Goal: Task Accomplishment & Management: Manage account settings

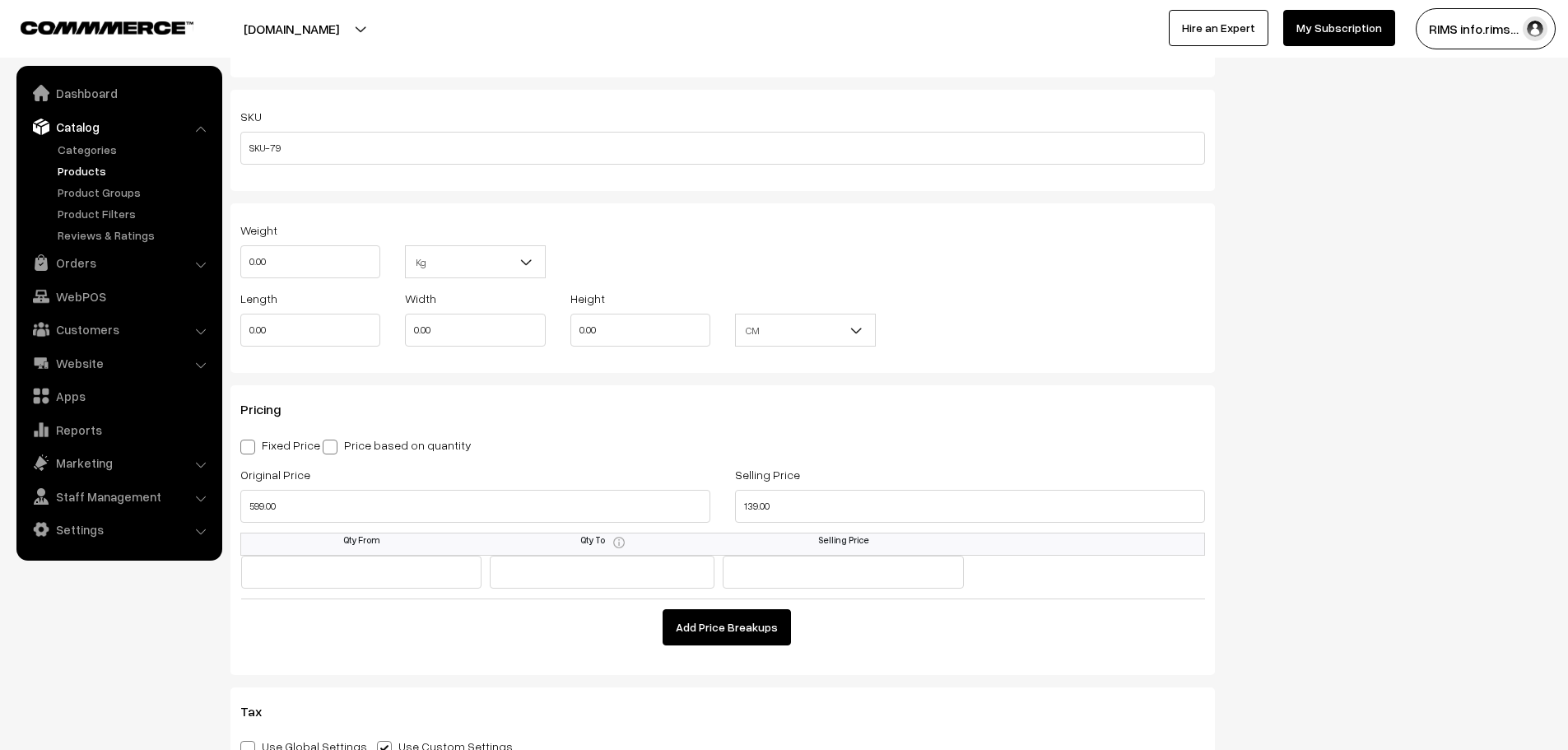
scroll to position [1234, 0]
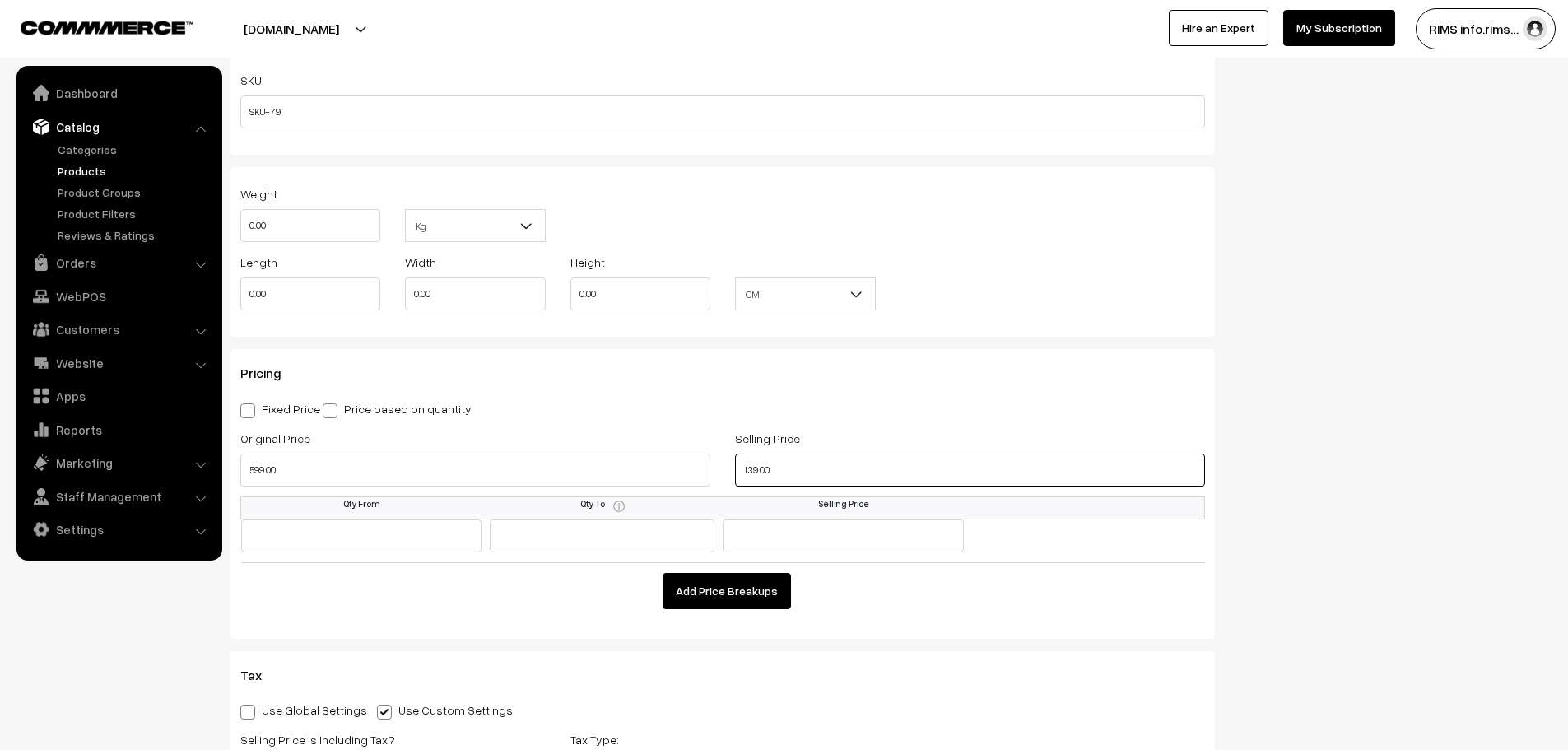
click at [798, 465] on input "139.00" at bounding box center [970, 470] width 470 height 32
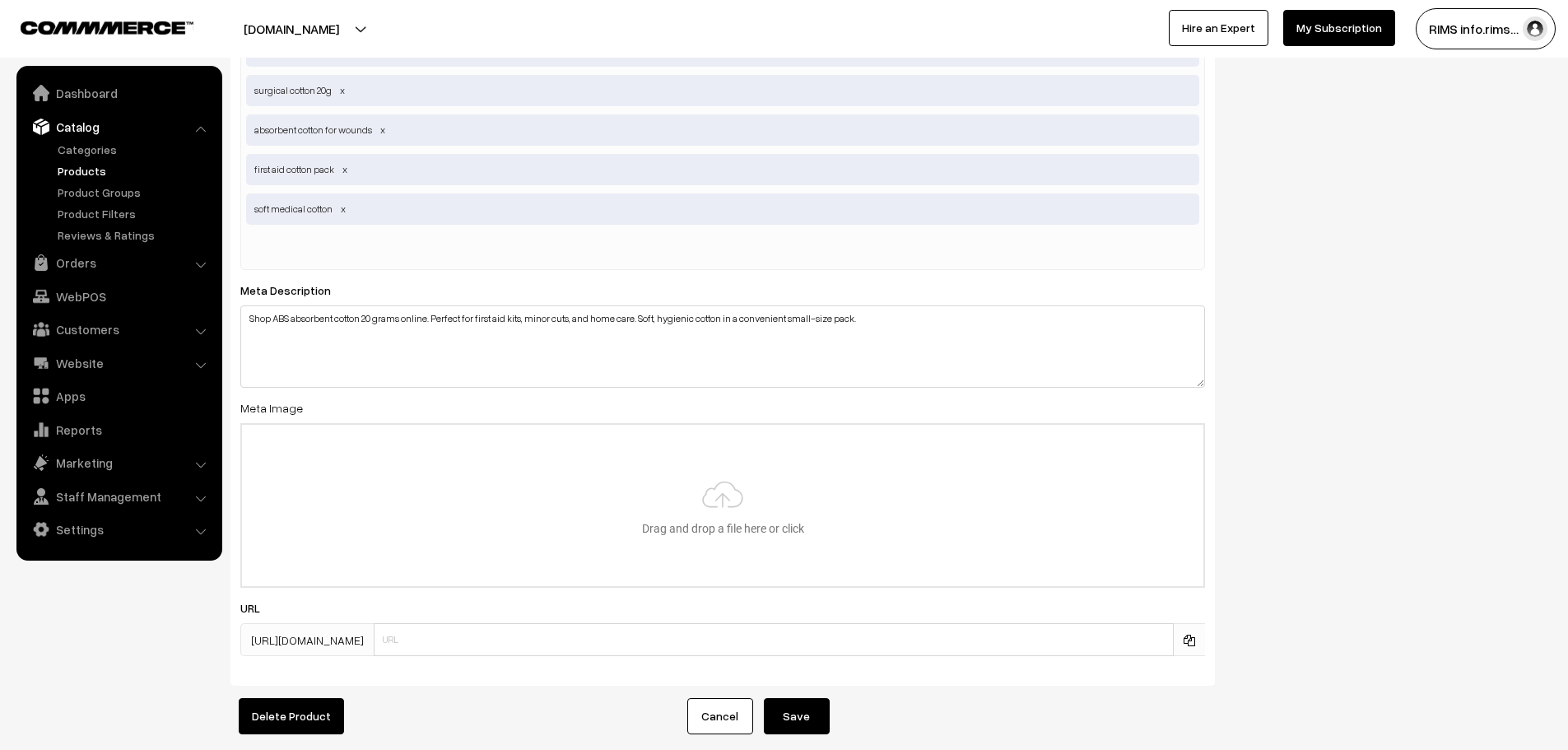
scroll to position [3127, 0]
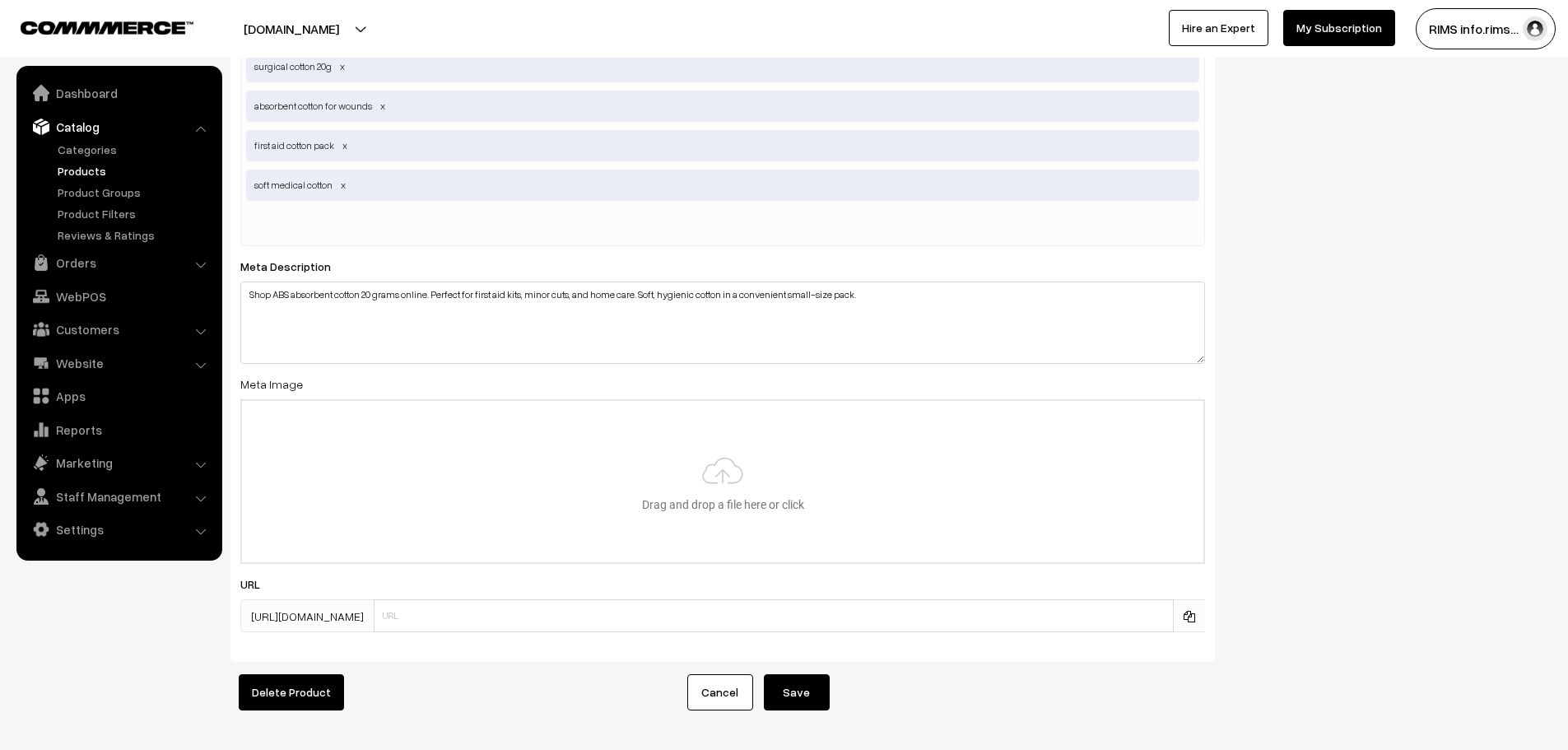
type input "99.00"
click at [813, 696] on button "Save" at bounding box center [796, 692] width 66 height 36
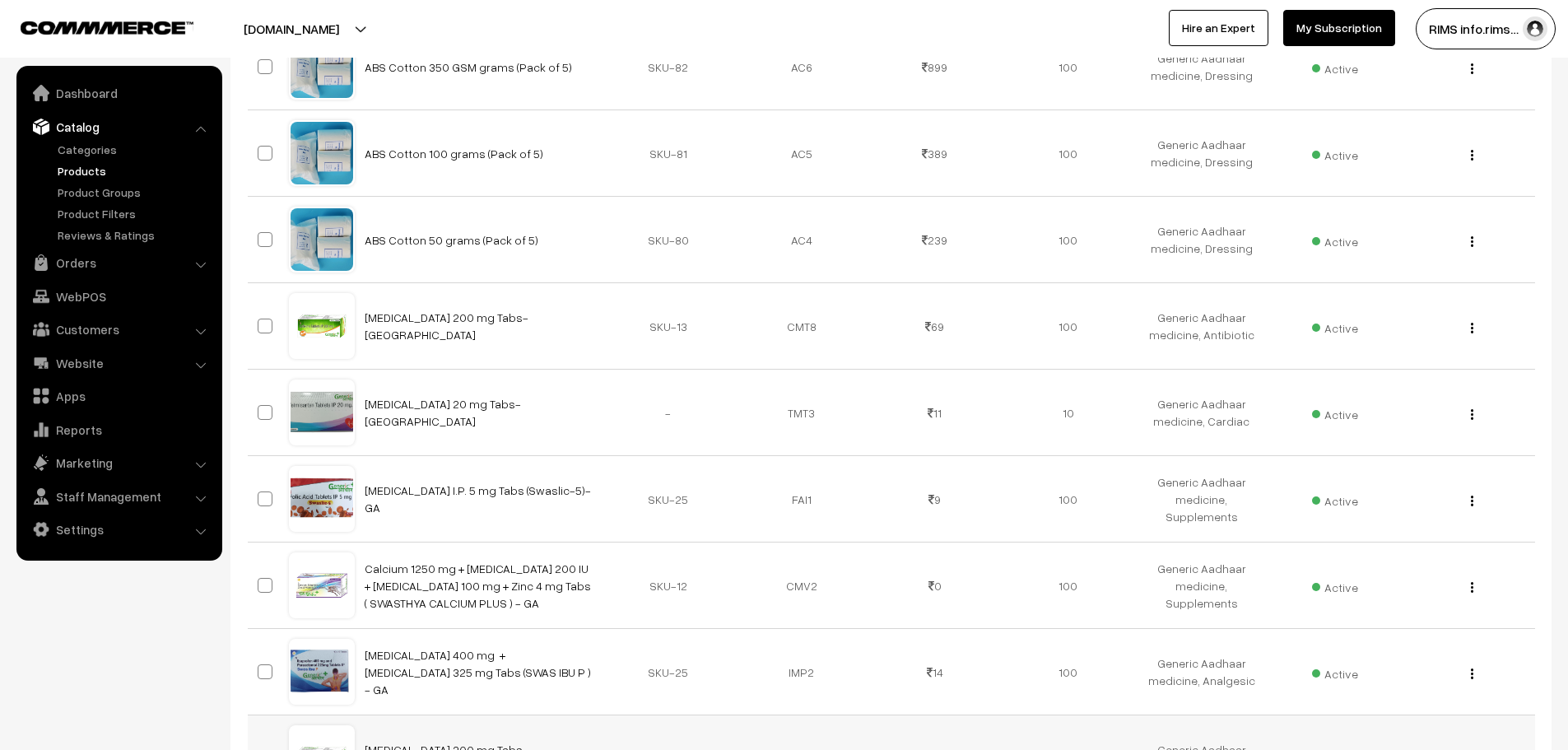
scroll to position [576, 0]
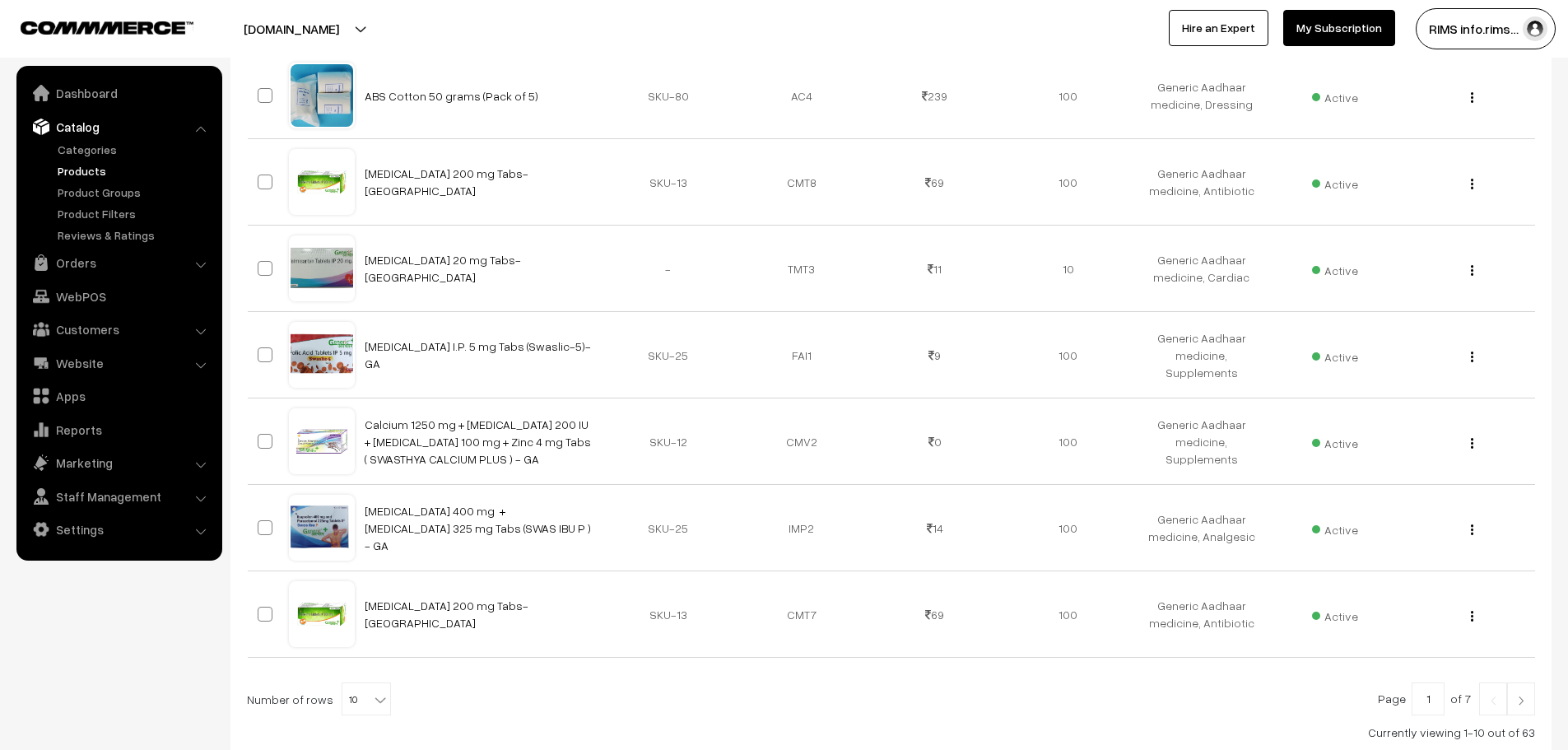
click at [103, 172] on link "Products" at bounding box center [135, 171] width 163 height 17
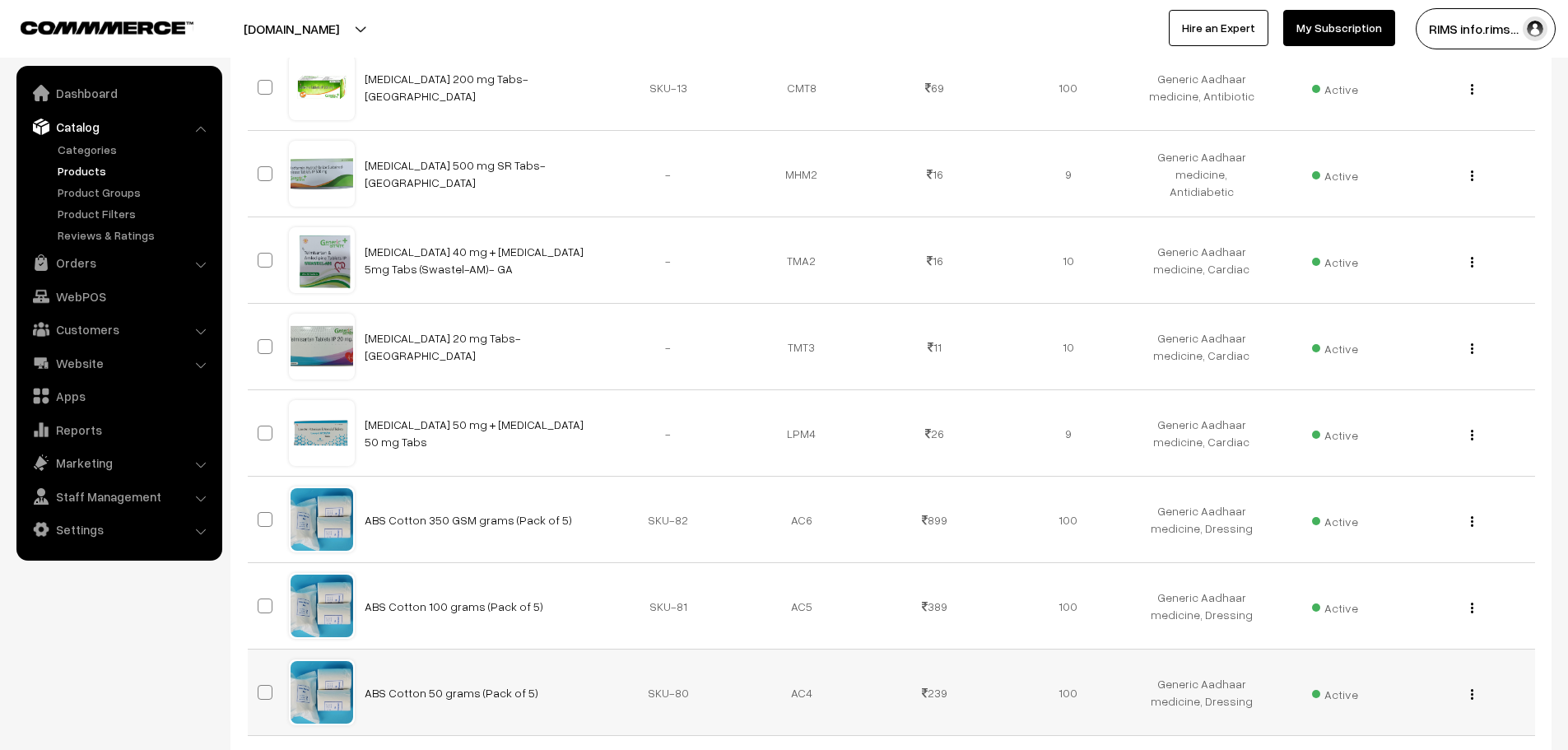
scroll to position [658, 0]
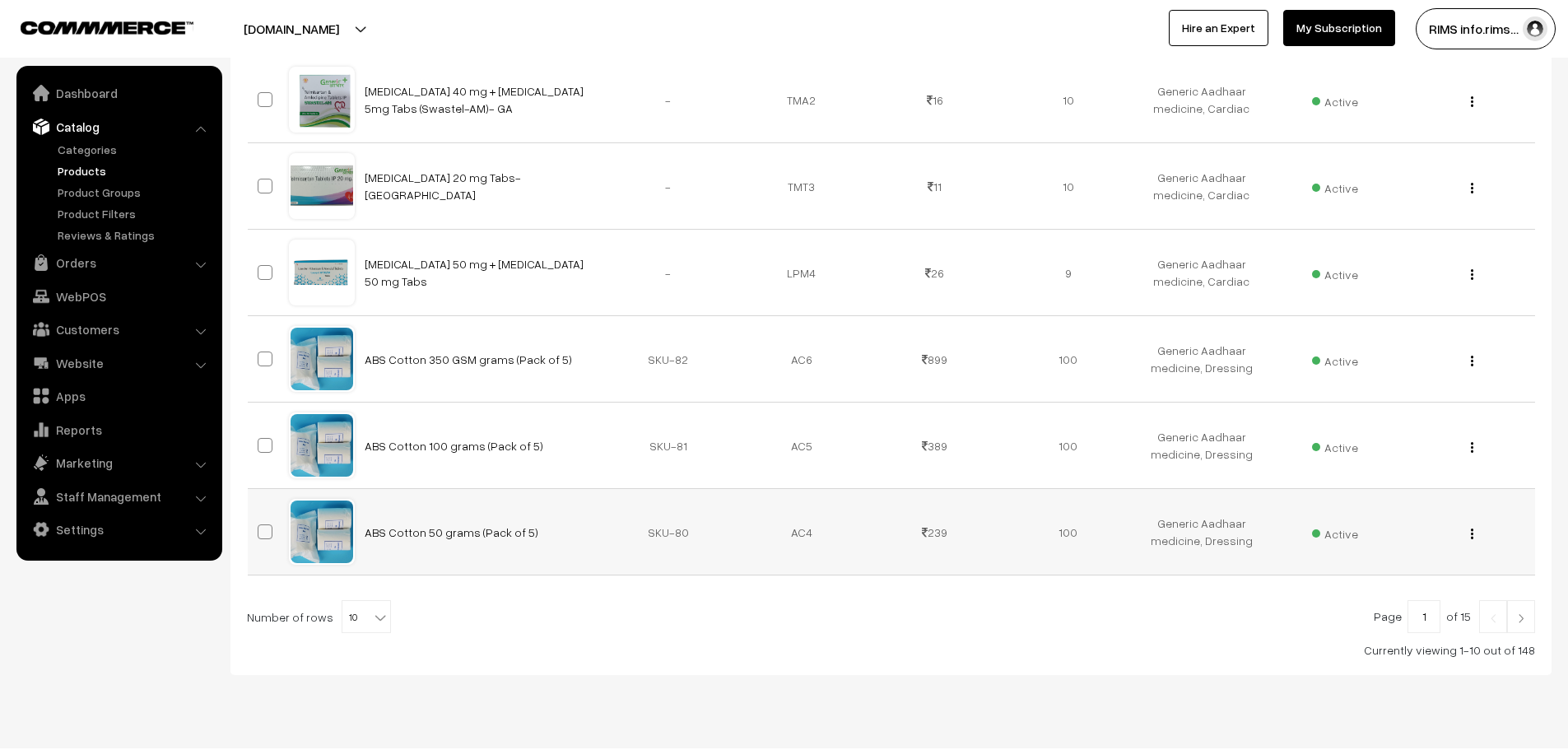
drag, startPoint x: 543, startPoint y: 539, endPoint x: 365, endPoint y: 501, distance: 182.0
click at [365, 501] on td "ABS Cotton 50 grams (Pack of 5)" at bounding box center [478, 532] width 247 height 86
copy link "ABS Cotton 50 grams (Pack of 5)"
click at [372, 614] on b at bounding box center [379, 616] width 16 height 16
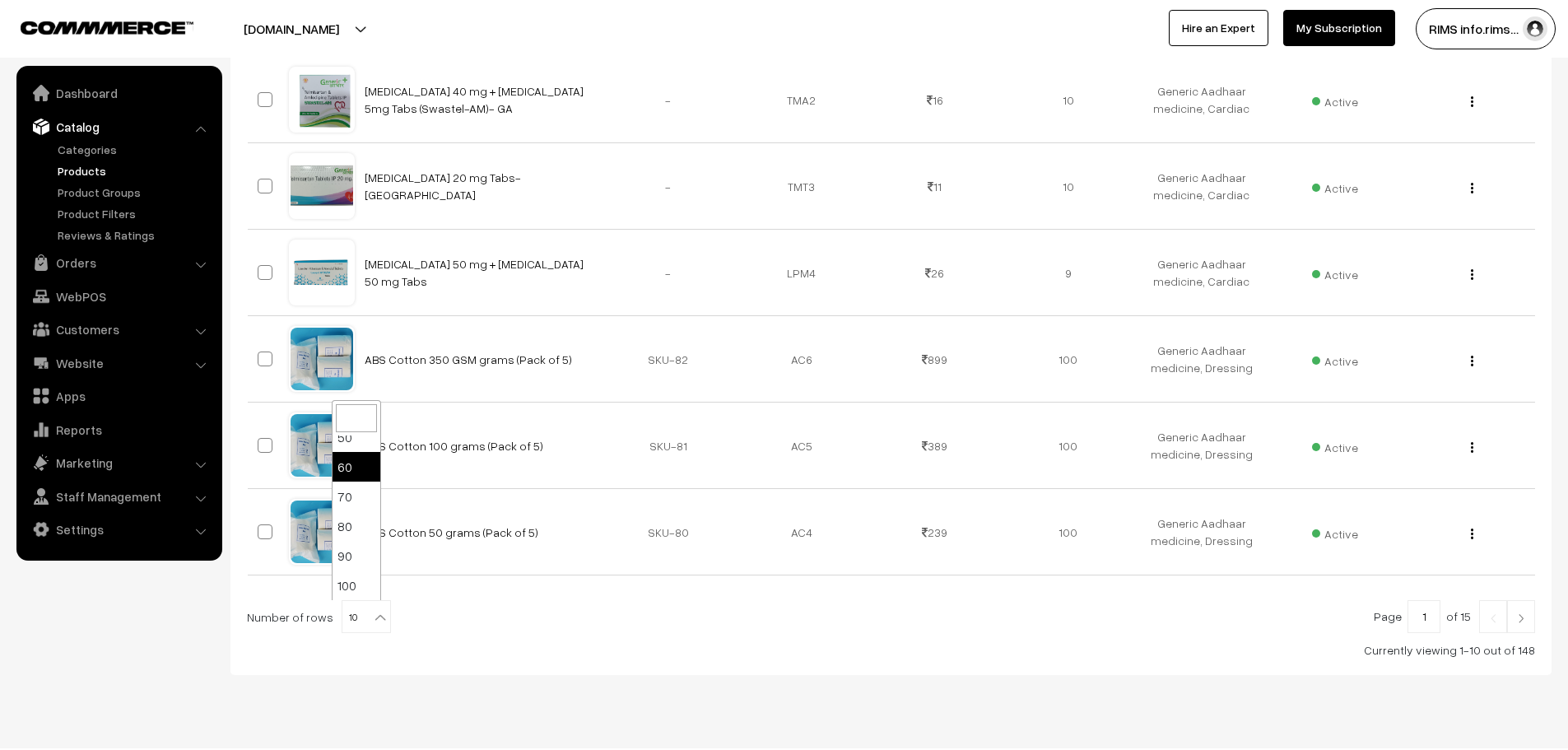
select select "90"
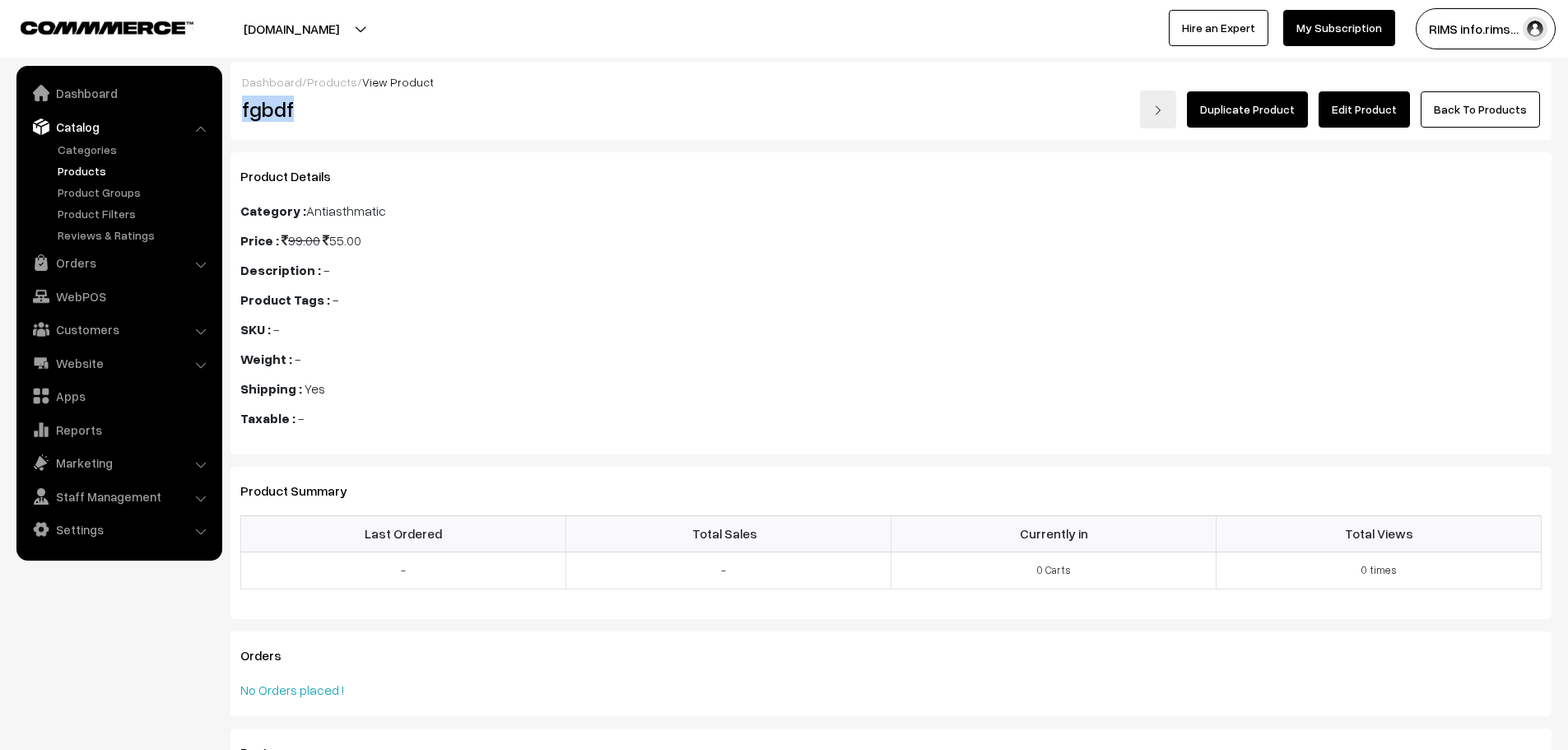
drag, startPoint x: 284, startPoint y: 111, endPoint x: 239, endPoint y: 107, distance: 45.2
click at [239, 107] on div "fgbdf" at bounding box center [450, 110] width 441 height 38
click at [282, 104] on h2 "fgbdf" at bounding box center [450, 109] width 417 height 26
drag, startPoint x: 302, startPoint y: 112, endPoint x: 245, endPoint y: 111, distance: 57.0
click at [242, 111] on h2 "fgbdf" at bounding box center [450, 109] width 417 height 26
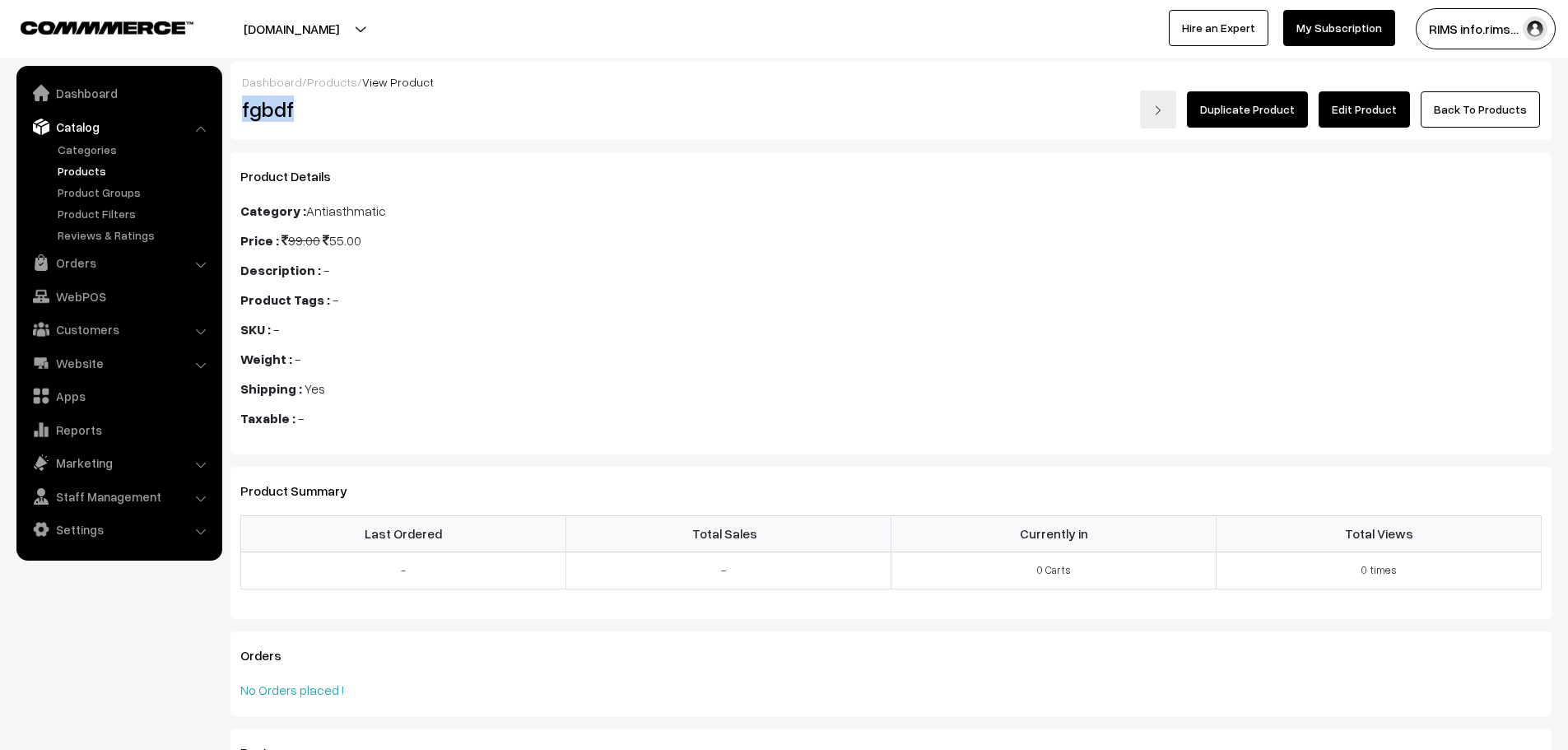
copy h2 "fgbdf"
click at [1361, 116] on link "Edit Product" at bounding box center [1364, 110] width 92 height 36
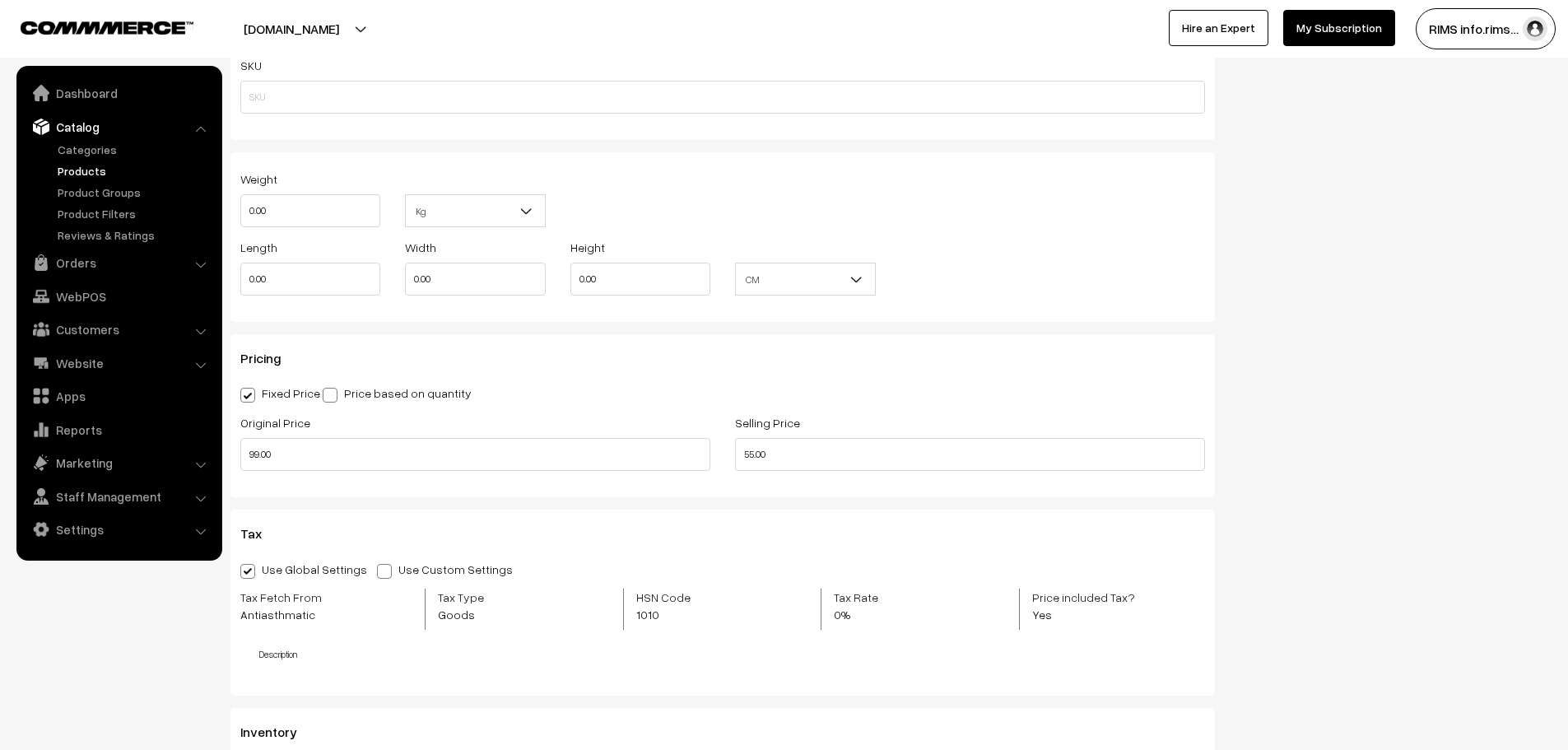
scroll to position [1234, 0]
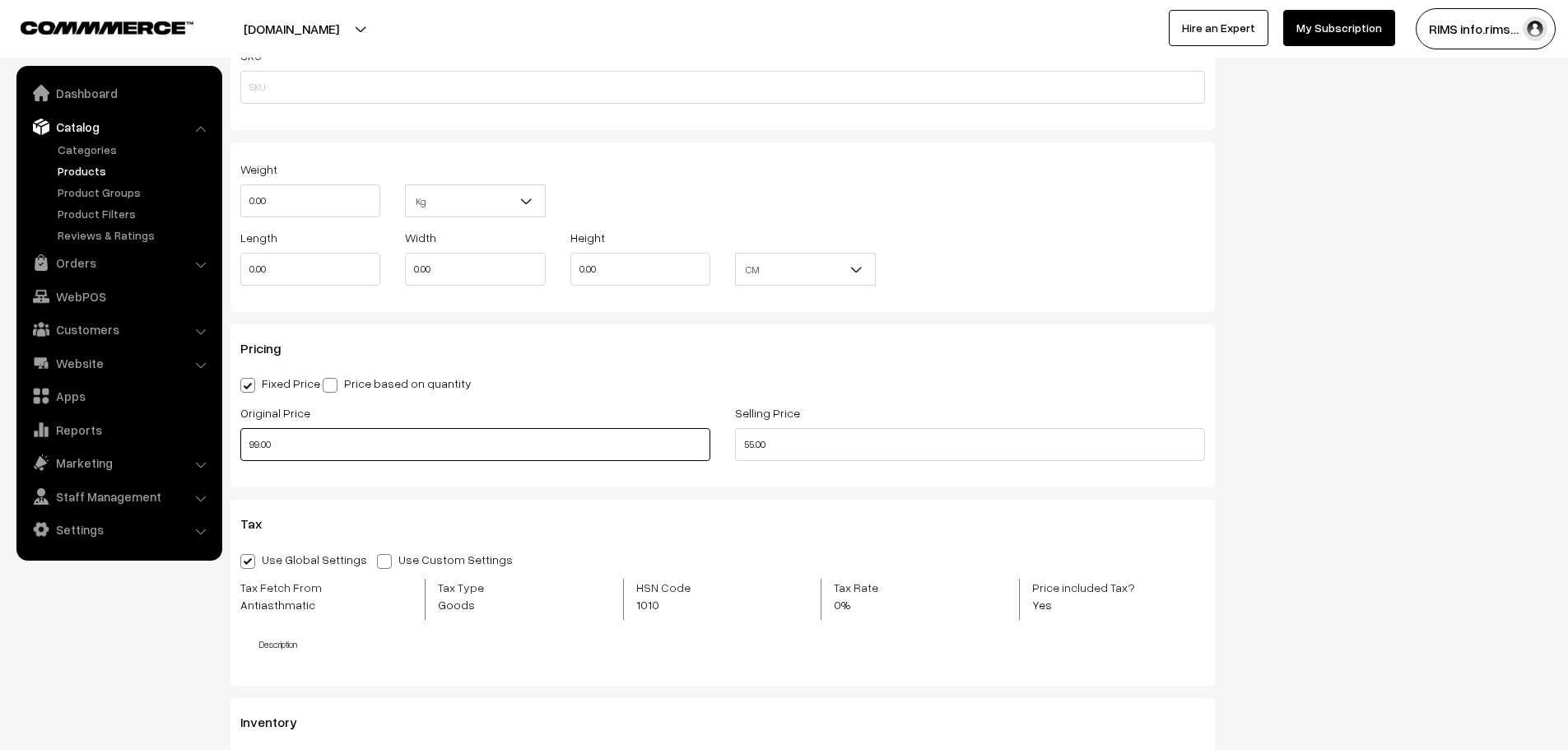
drag, startPoint x: 261, startPoint y: 457, endPoint x: 241, endPoint y: 457, distance: 20.0
click at [241, 457] on input "99.00" at bounding box center [475, 444] width 470 height 32
type input "563.00"
drag, startPoint x: 761, startPoint y: 436, endPoint x: 709, endPoint y: 436, distance: 52.0
click at [713, 437] on div "Original Price 563.00 Selling Price 55.00" at bounding box center [722, 436] width 989 height 68
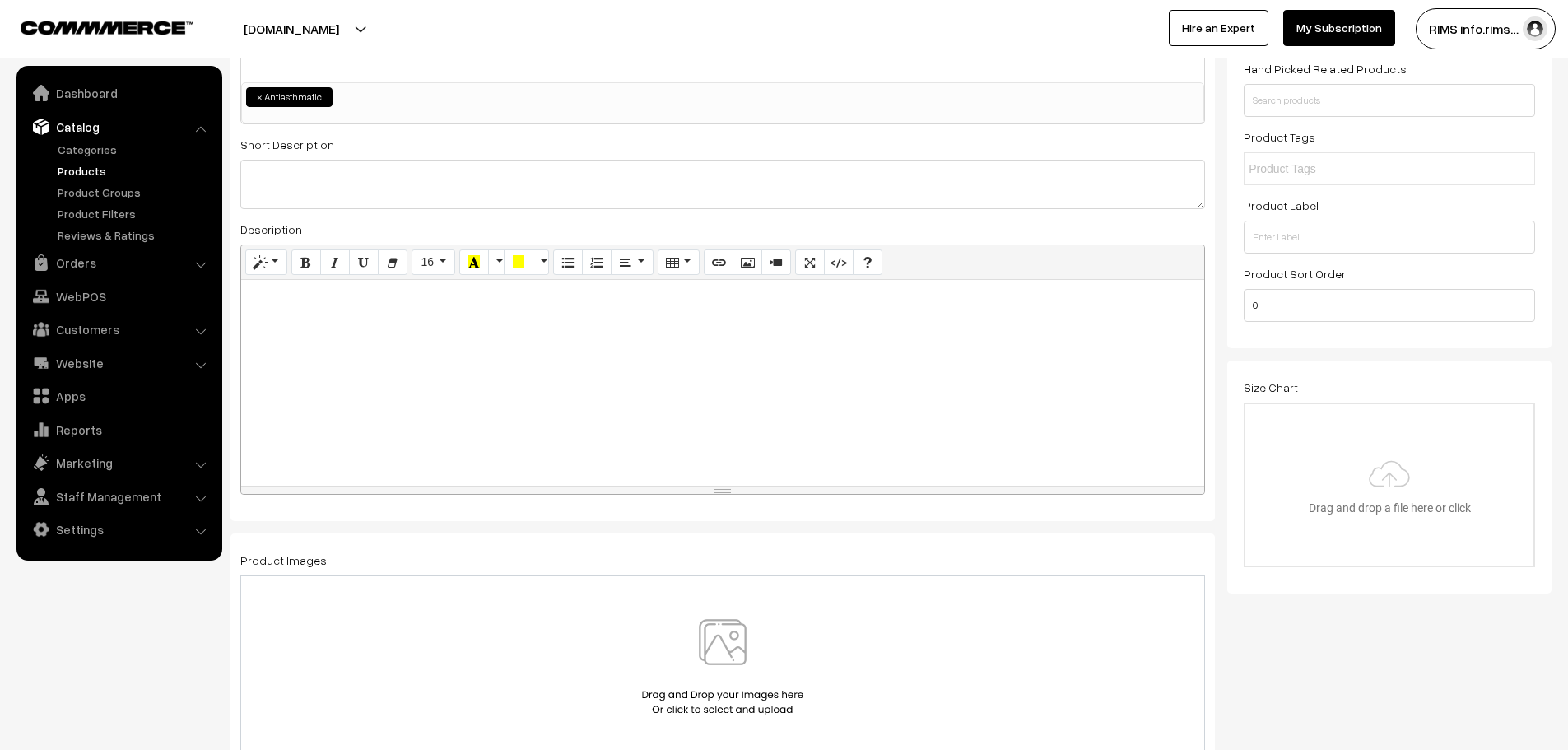
scroll to position [0, 0]
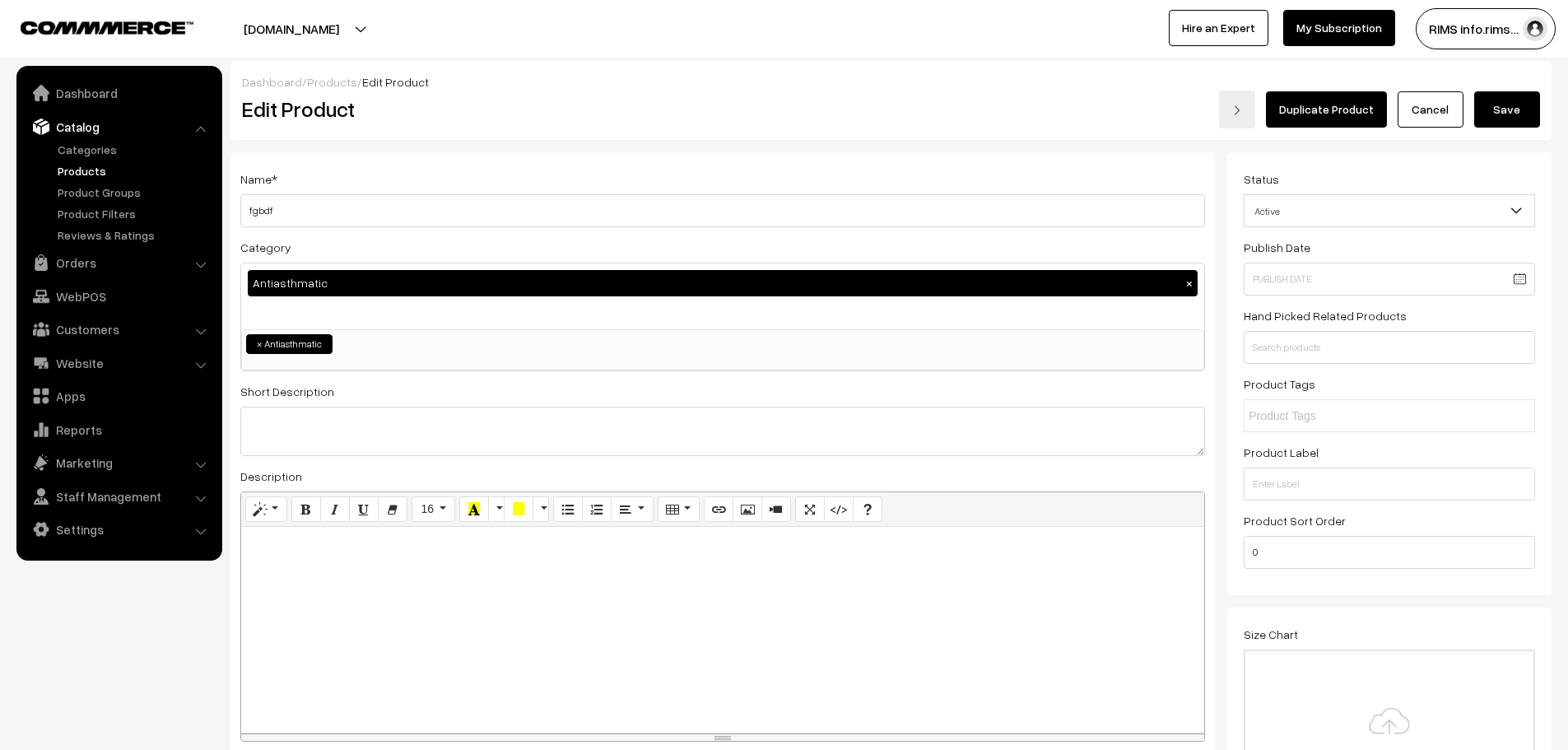
type input "244.00"
click at [1514, 114] on button "Save" at bounding box center [1506, 110] width 66 height 36
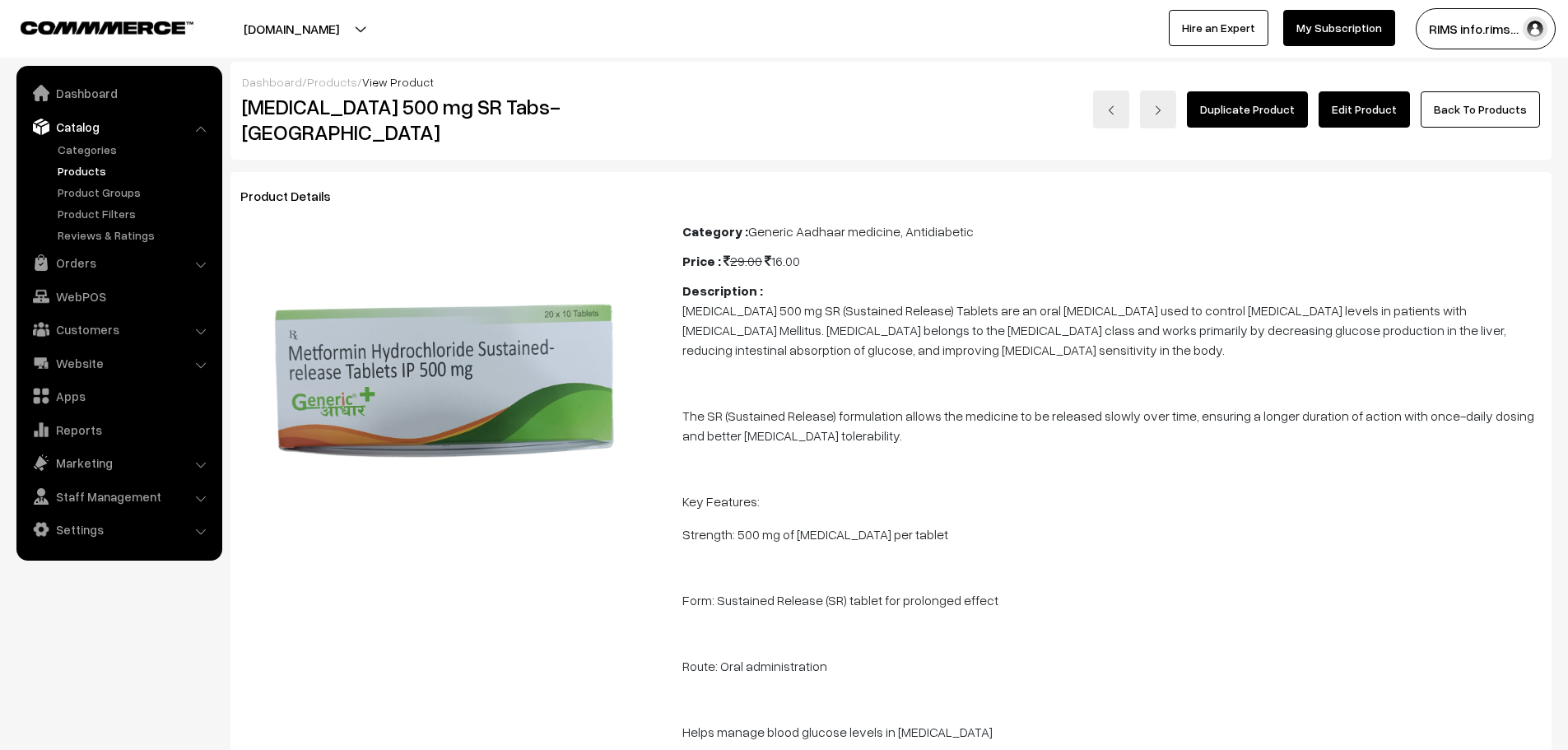
click at [1364, 110] on link "Edit Product" at bounding box center [1364, 110] width 92 height 36
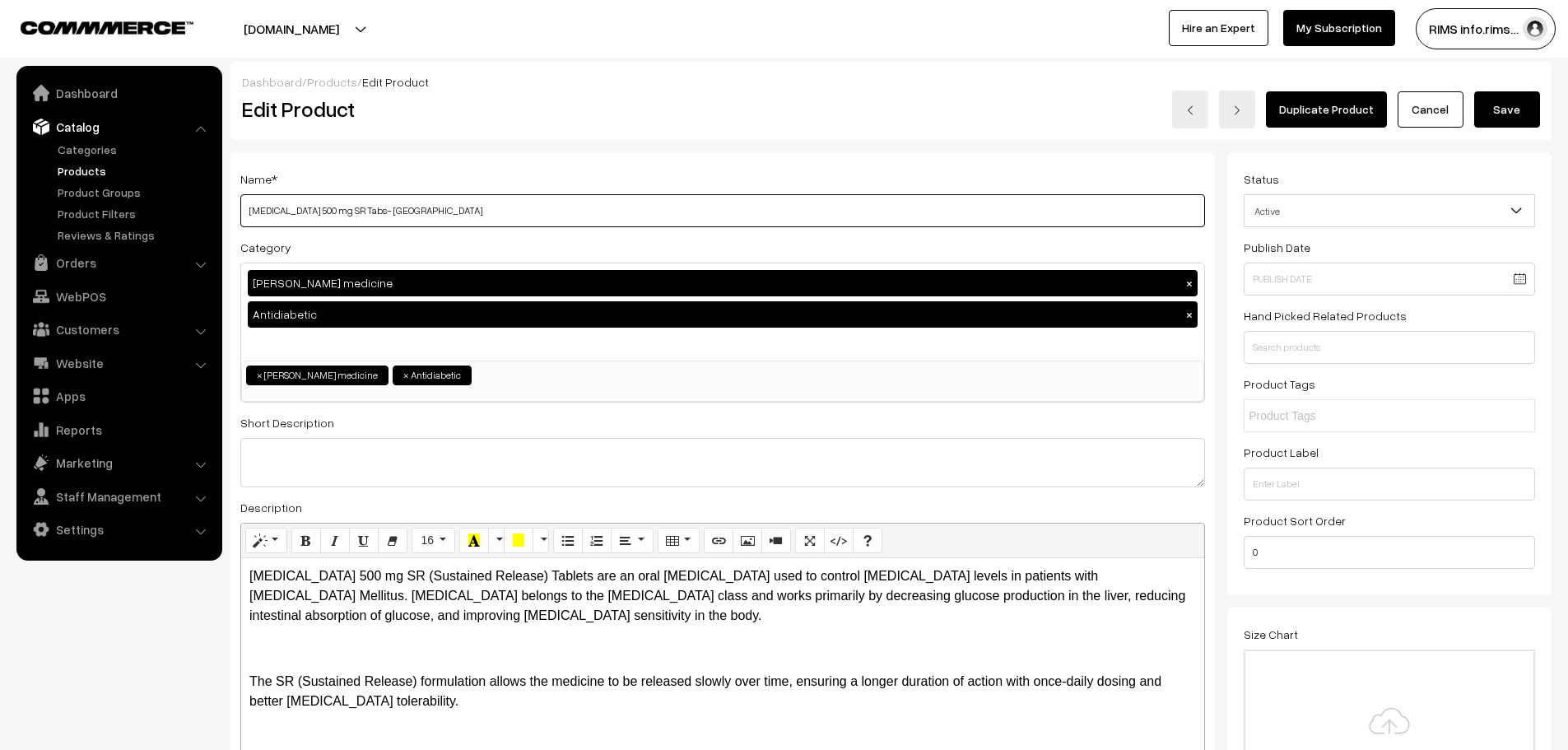
drag, startPoint x: 462, startPoint y: 210, endPoint x: 234, endPoint y: 181, distance: 229.8
click at [234, 181] on div "Name * Metformin Hydrochloride 500 mg SR Tabs- GA Category Generic Aadhaar medi…" at bounding box center [722, 476] width 984 height 648
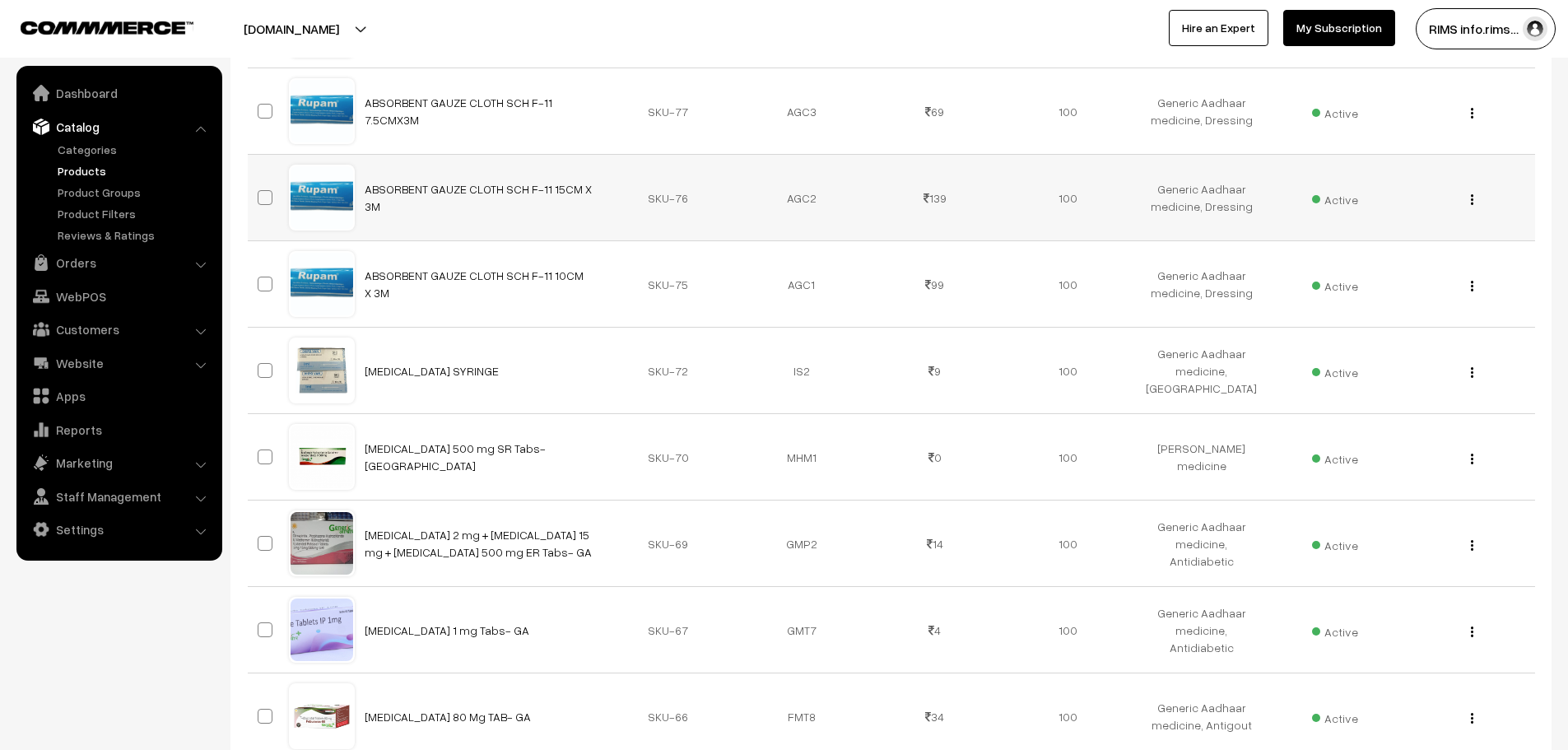
scroll to position [1399, 0]
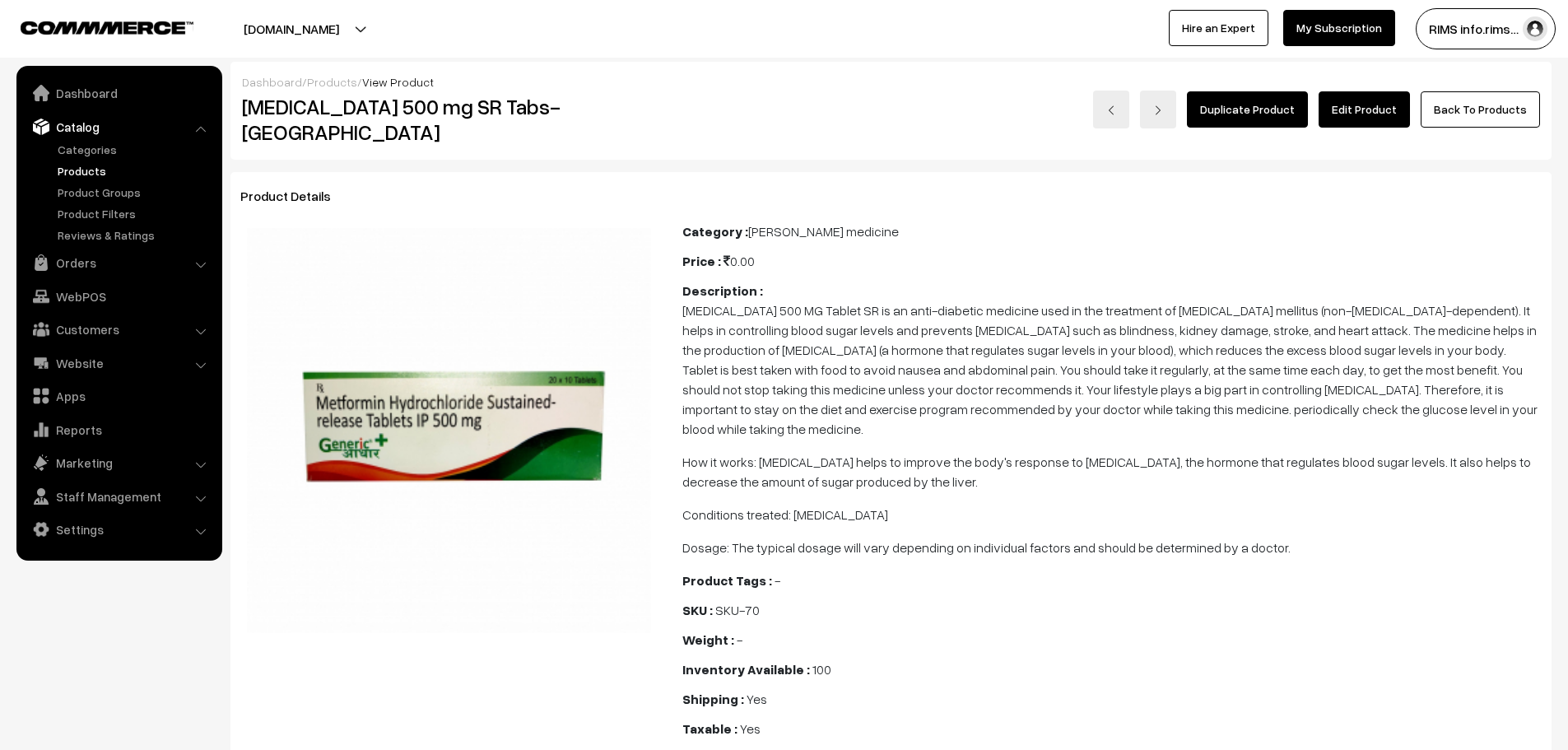
click at [1355, 106] on link "Edit Product" at bounding box center [1364, 110] width 92 height 36
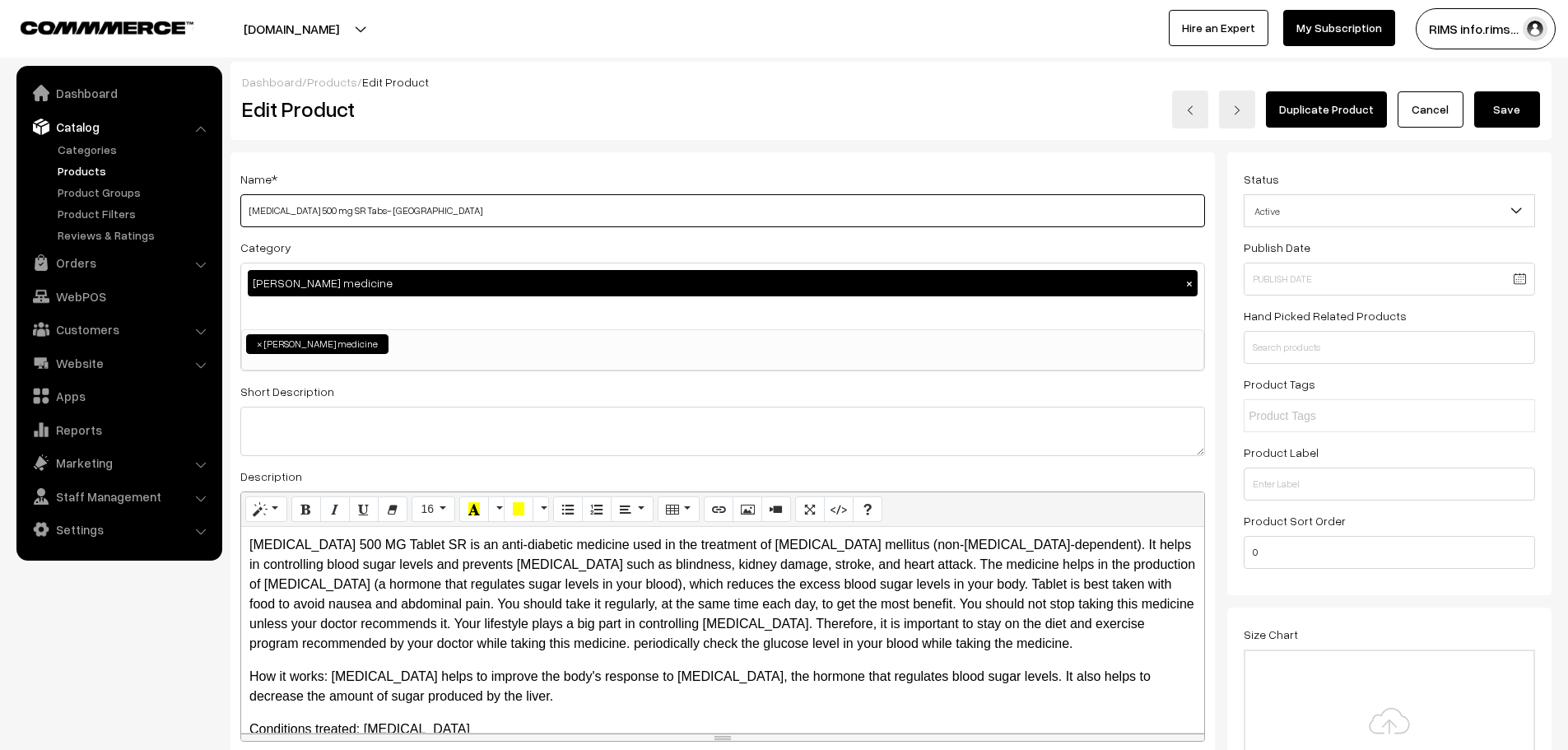
drag, startPoint x: 475, startPoint y: 218, endPoint x: 229, endPoint y: 240, distance: 247.0
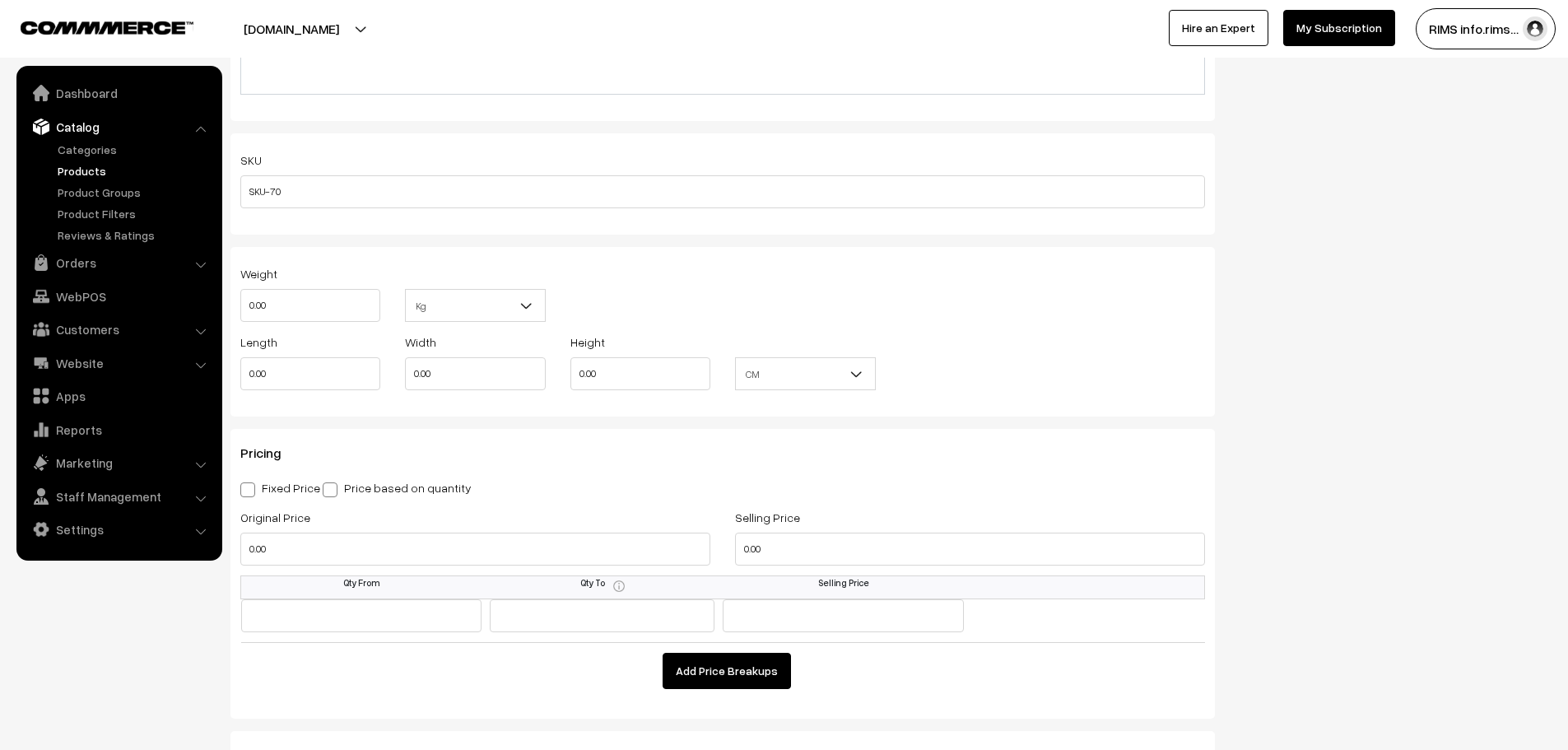
scroll to position [1152, 0]
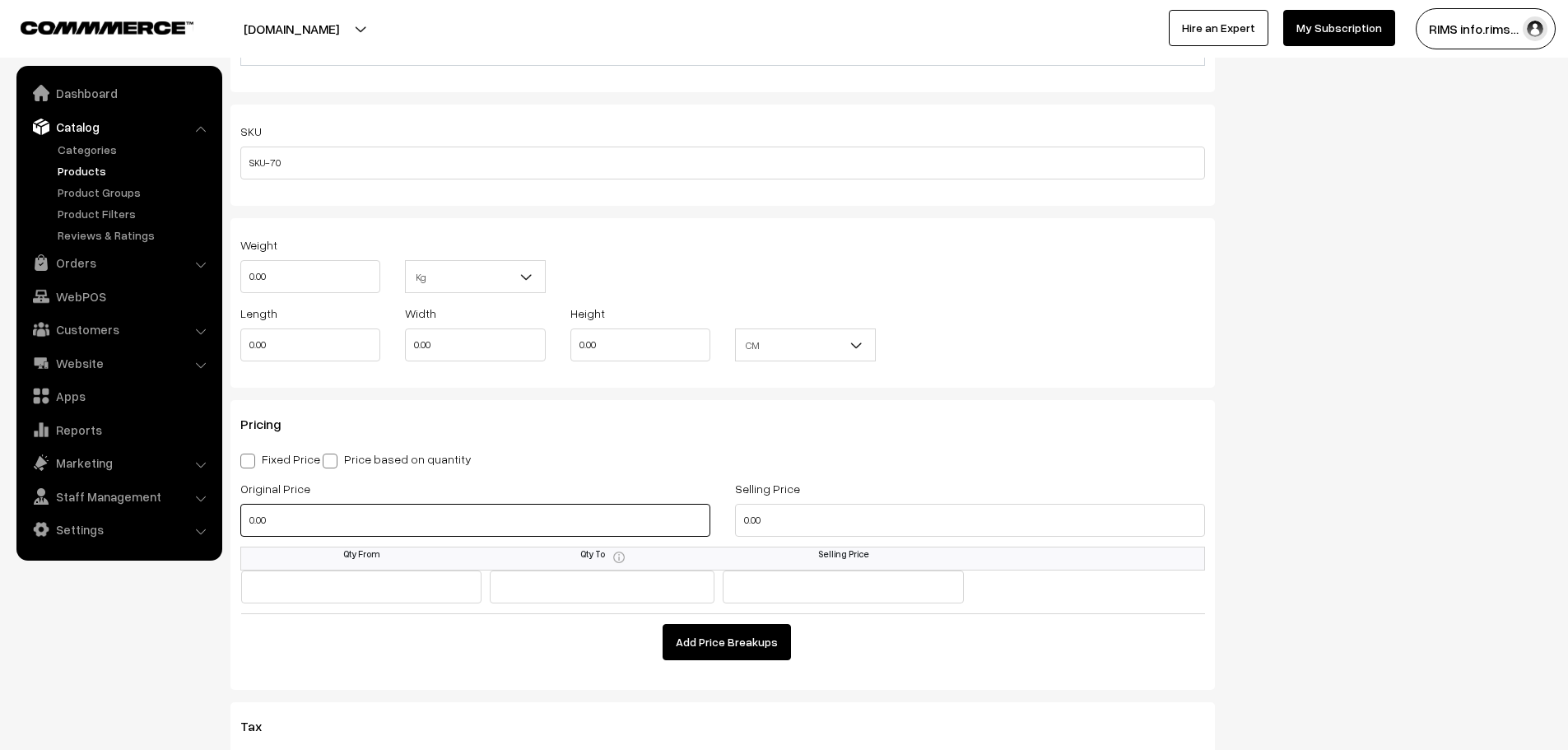
drag, startPoint x: 273, startPoint y: 504, endPoint x: 231, endPoint y: 505, distance: 42.0
click at [231, 505] on div "Original Price 0.00" at bounding box center [476, 511] width 495 height 68
type input "20.00"
drag, startPoint x: 773, startPoint y: 509, endPoint x: 724, endPoint y: 510, distance: 49.0
click at [724, 510] on div "Selling Price 0.00" at bounding box center [970, 511] width 495 height 68
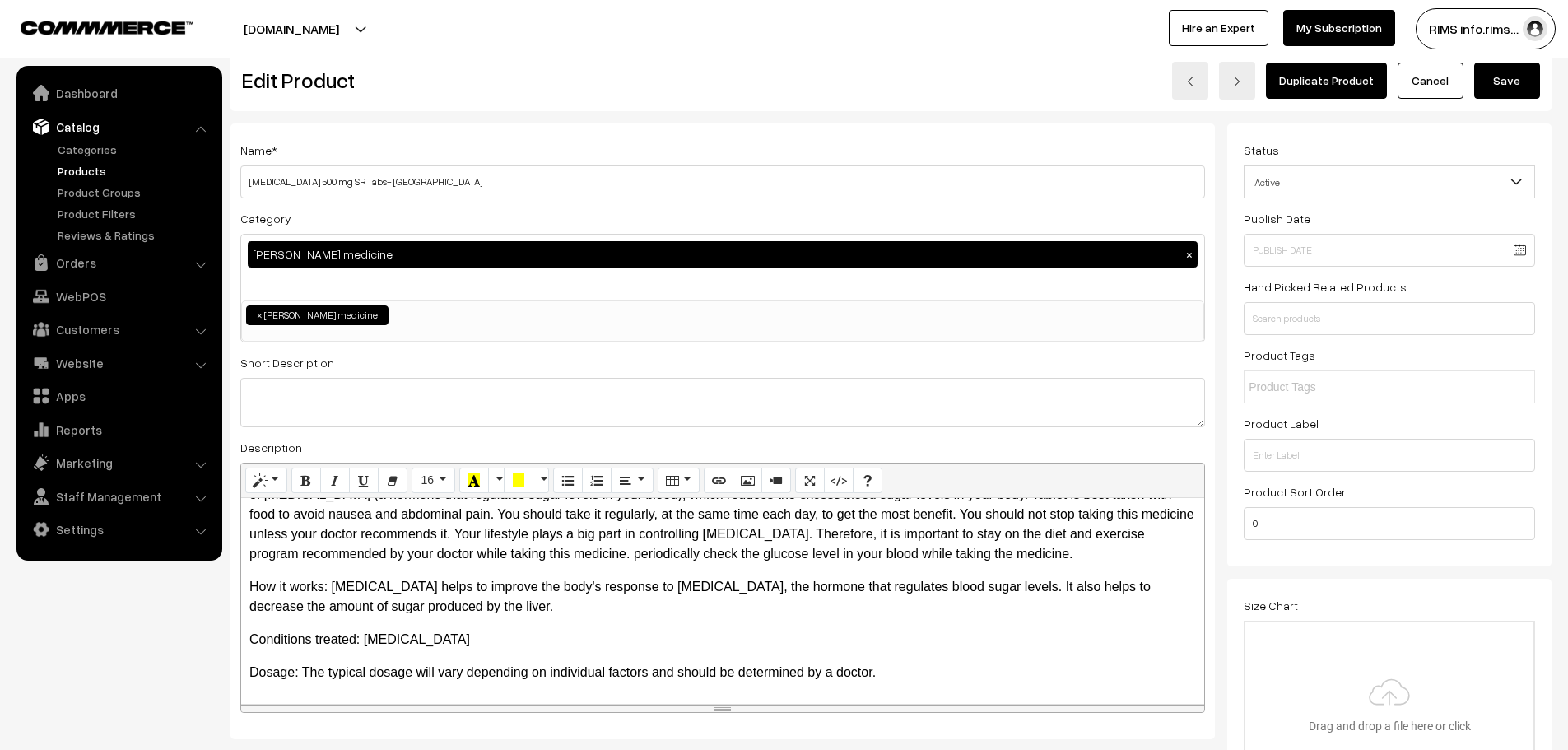
scroll to position [0, 0]
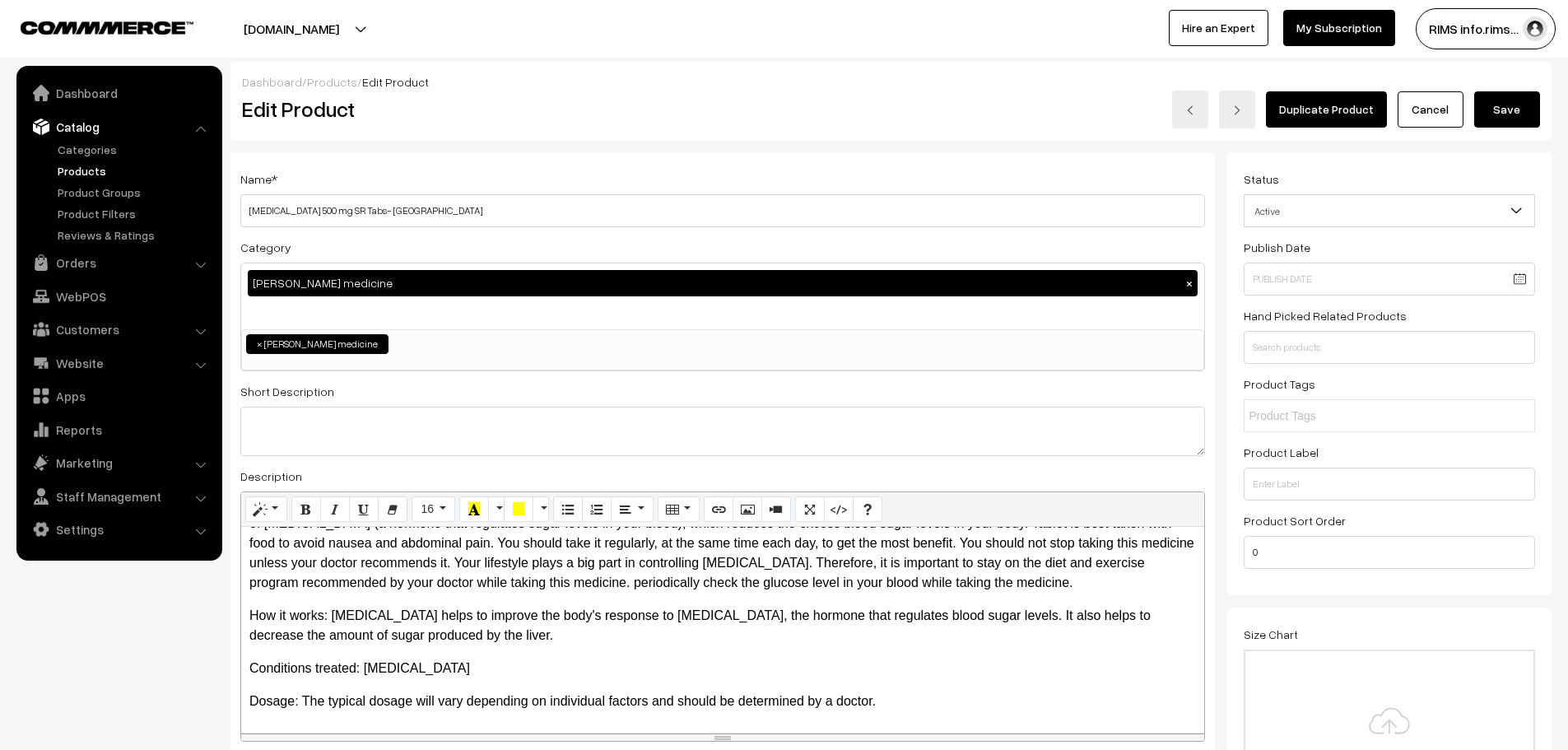
type input "15.00"
click at [1522, 97] on button "Save" at bounding box center [1506, 110] width 66 height 36
